Goal: Information Seeking & Learning: Find specific fact

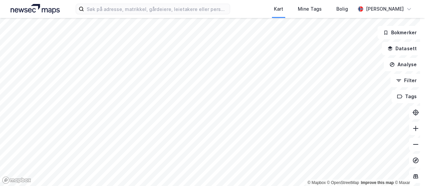
click at [247, 6] on div "Kart Mine Tags Bolig [PERSON_NAME]" at bounding box center [212, 9] width 425 height 18
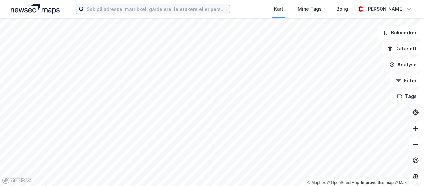
click at [119, 8] on input at bounding box center [157, 9] width 146 height 10
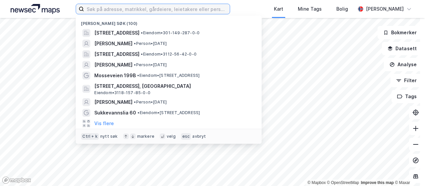
paste input "[STREET_ADDRESS]"
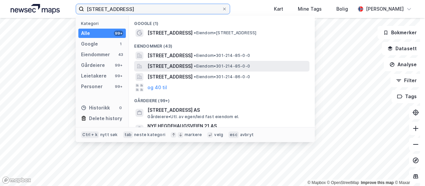
type input "[STREET_ADDRESS]"
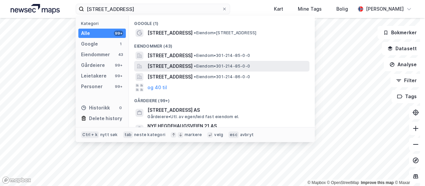
click at [163, 67] on span "[STREET_ADDRESS]" at bounding box center [170, 66] width 45 height 8
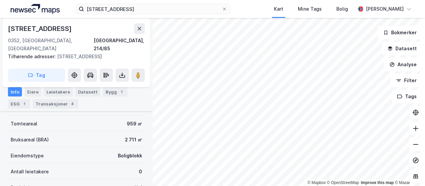
scroll to position [33, 0]
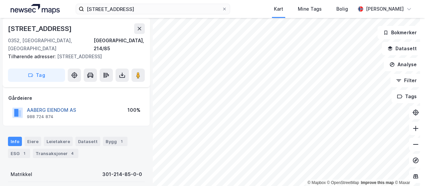
click at [0, 0] on button "AABERG EIENDOM AS" at bounding box center [0, 0] width 0 height 0
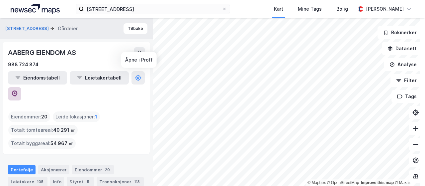
click at [18, 90] on icon at bounding box center [14, 93] width 7 height 7
